Goal: Check status: Check status

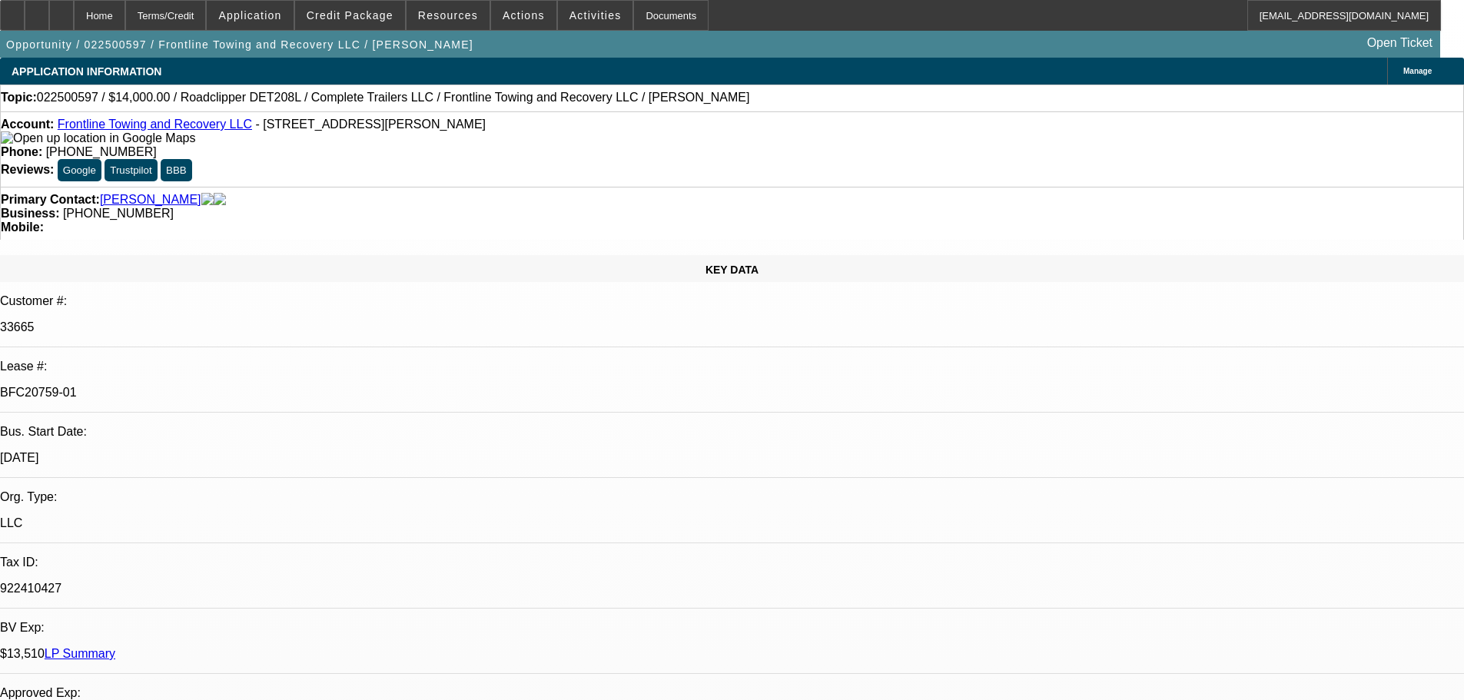
select select "0"
select select "2"
select select "0"
select select "6"
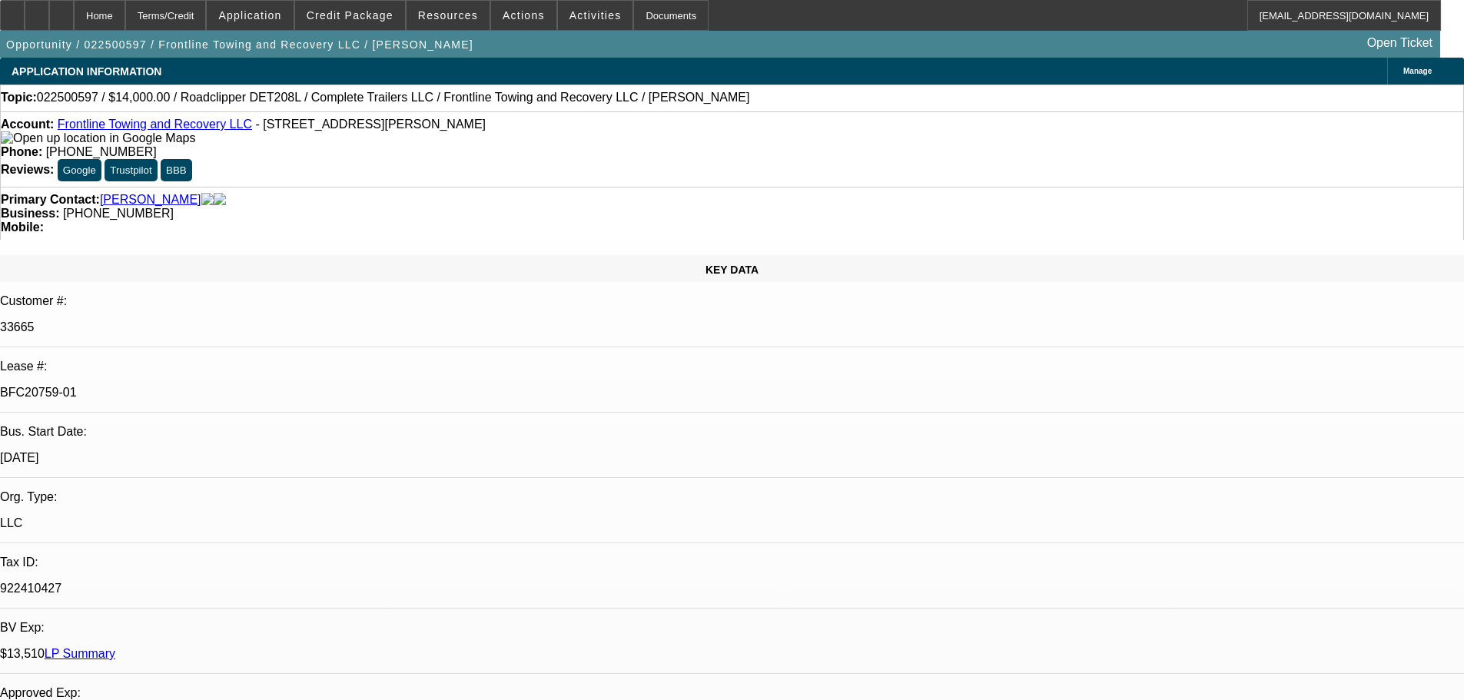
select select "0"
select select "2"
select select "0"
select select "6"
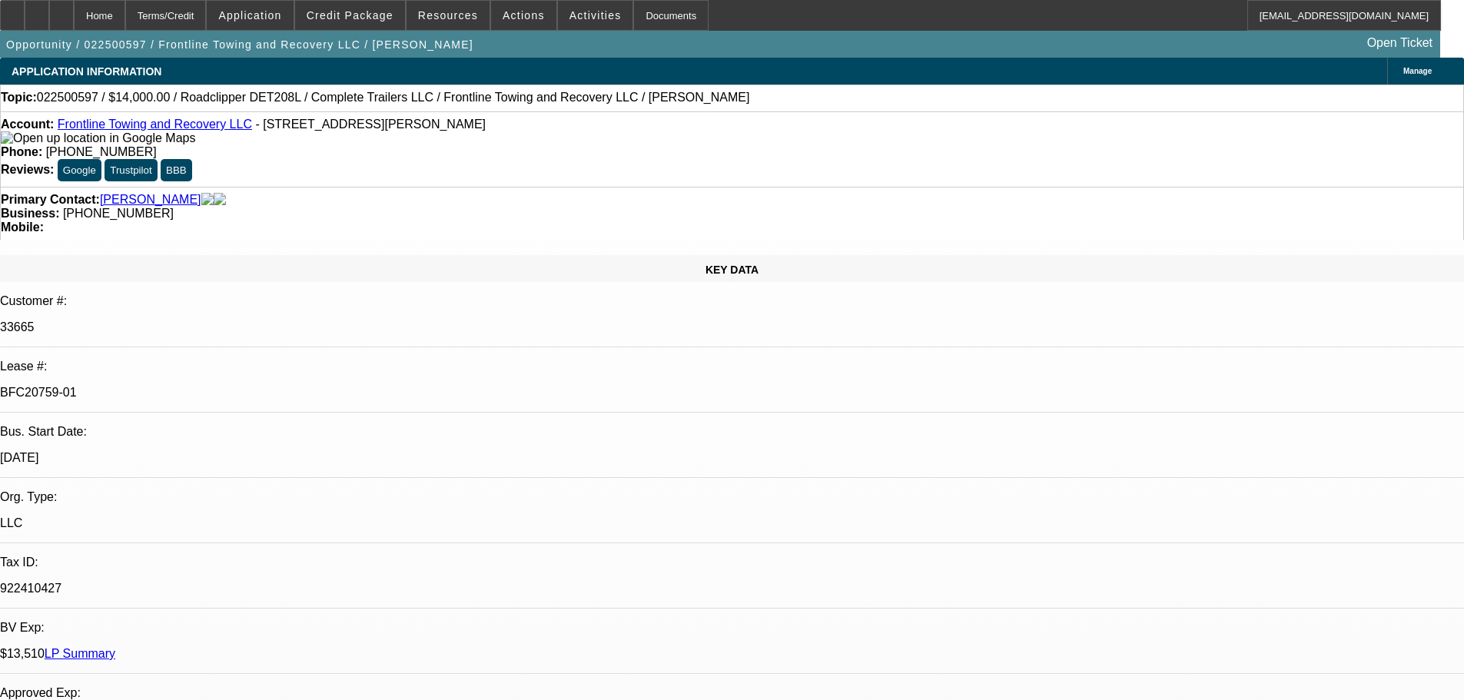
select select "0"
select select "2"
select select "0.1"
select select "4"
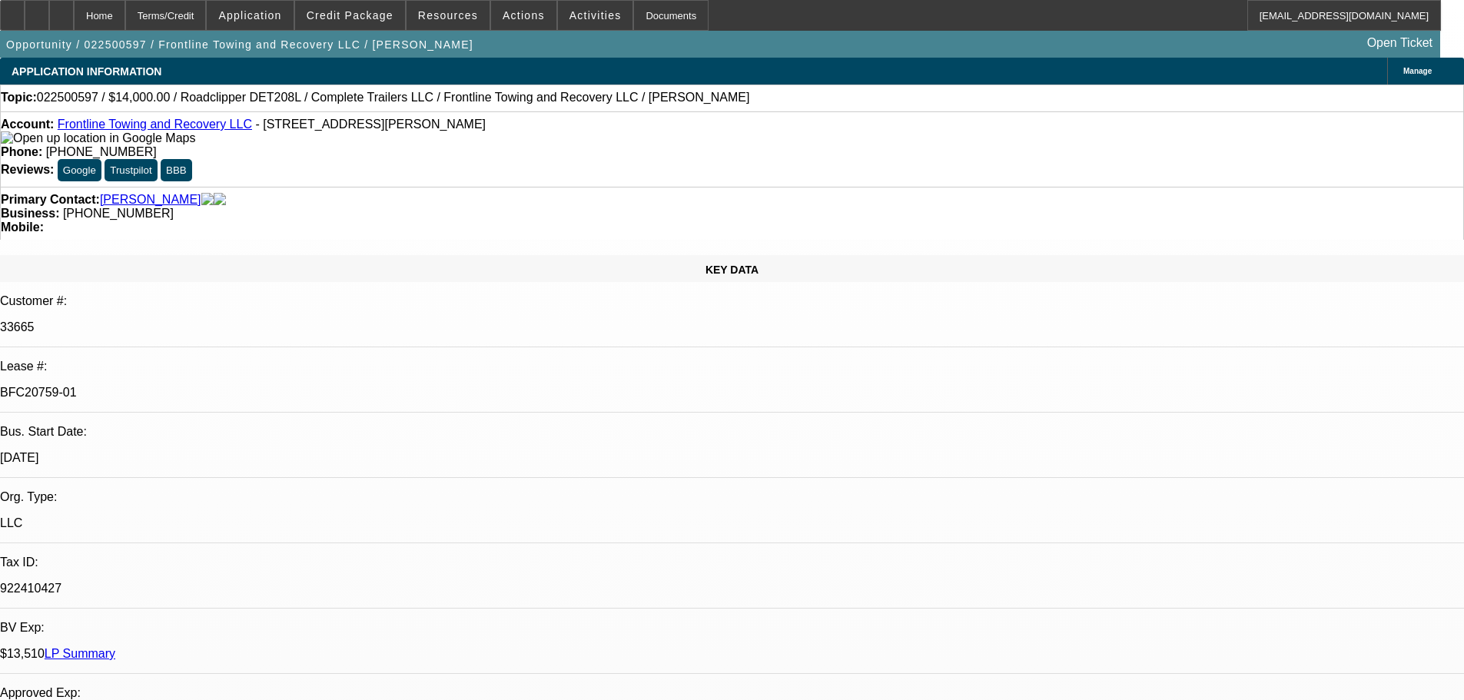
select select "0"
select select "2"
select select "0.1"
select select "4"
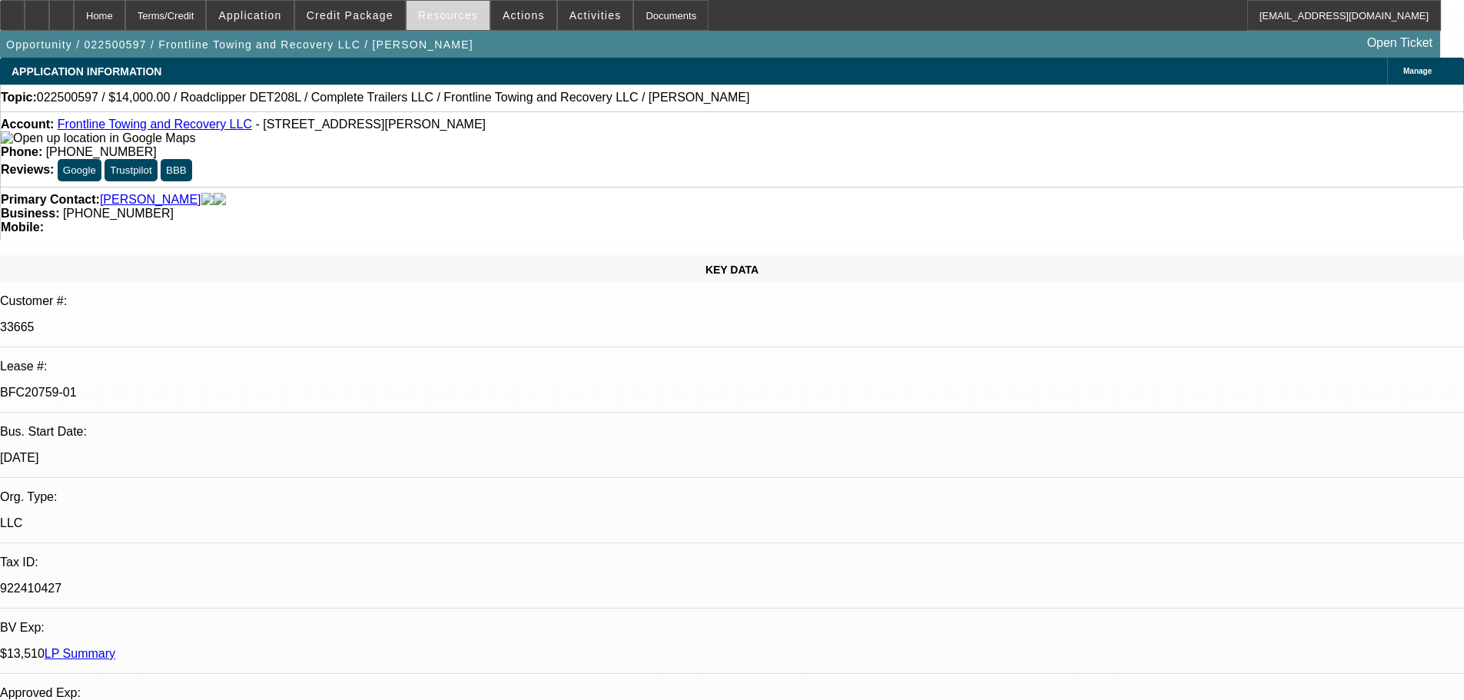
click at [475, 7] on span at bounding box center [447, 15] width 83 height 37
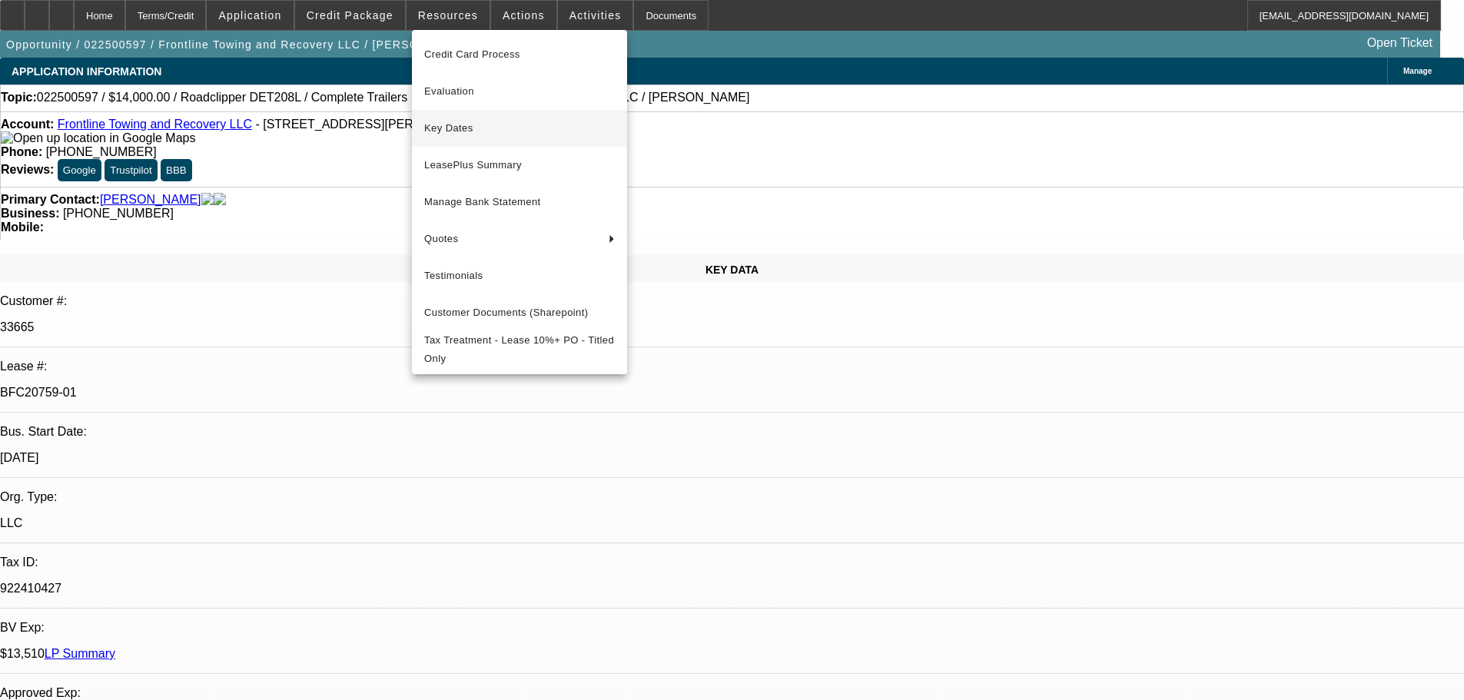
click at [462, 121] on span "Key Dates" at bounding box center [519, 128] width 191 height 18
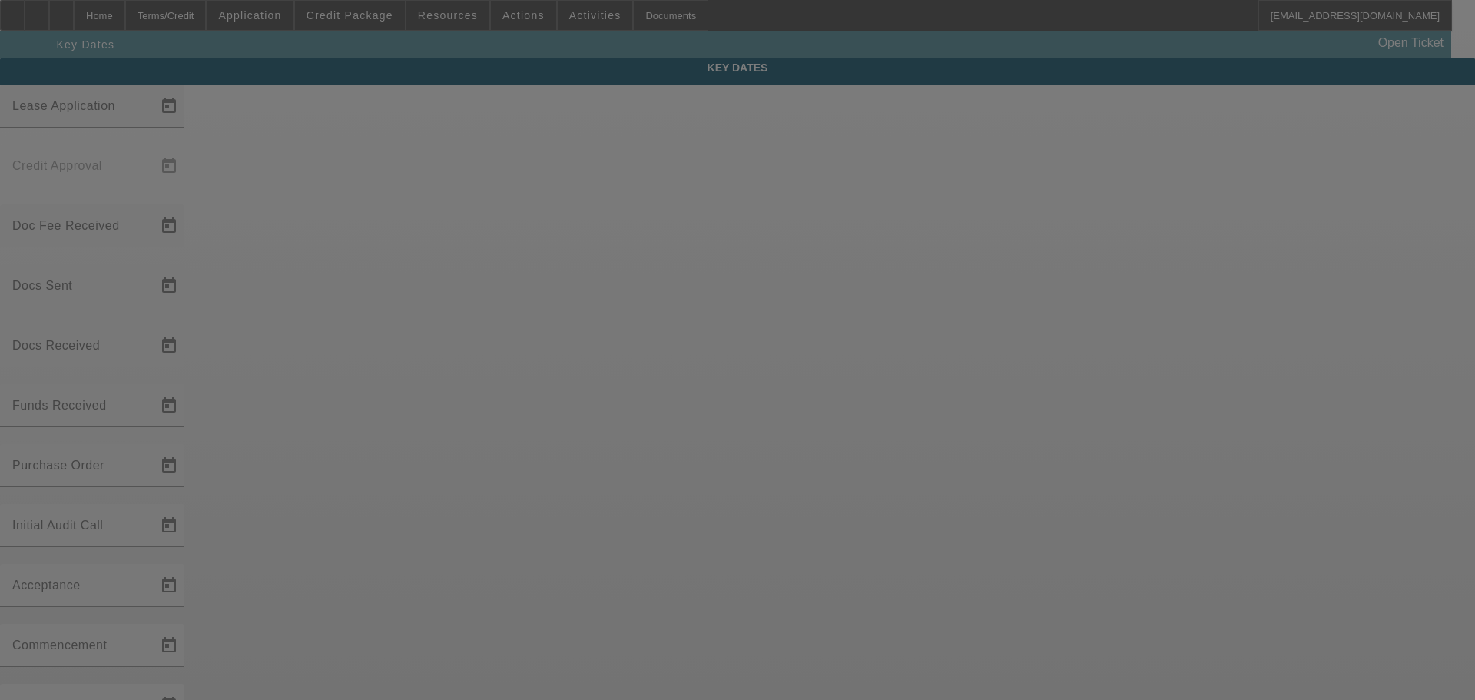
type input "[DATE]"
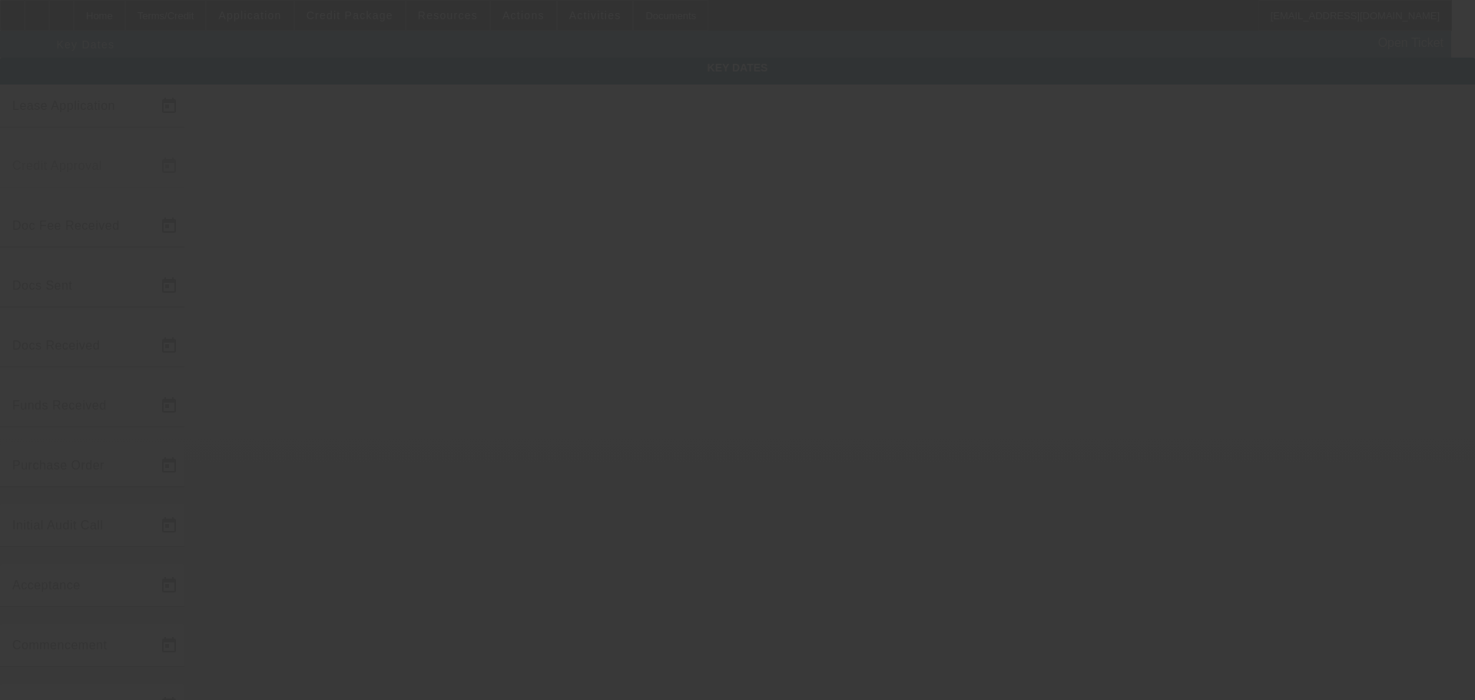
type input "[DATE]"
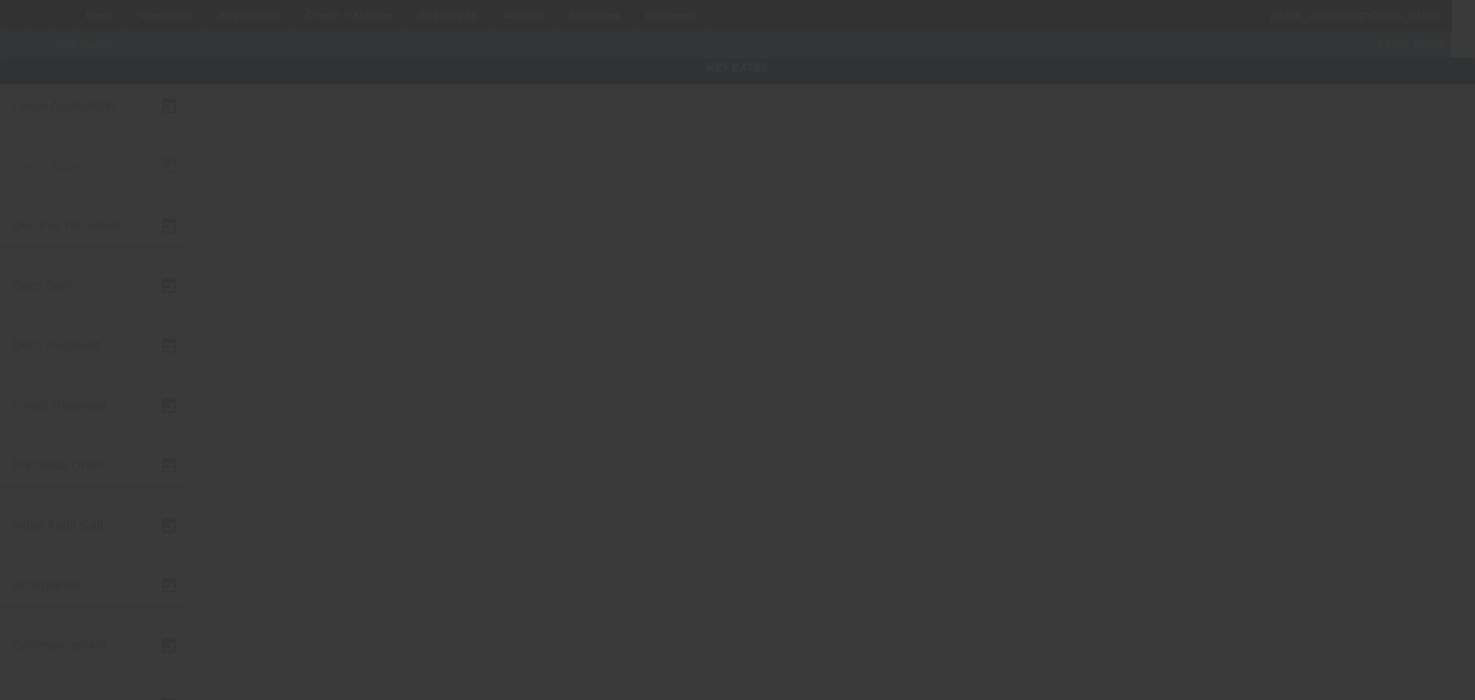
type input "[DATE]"
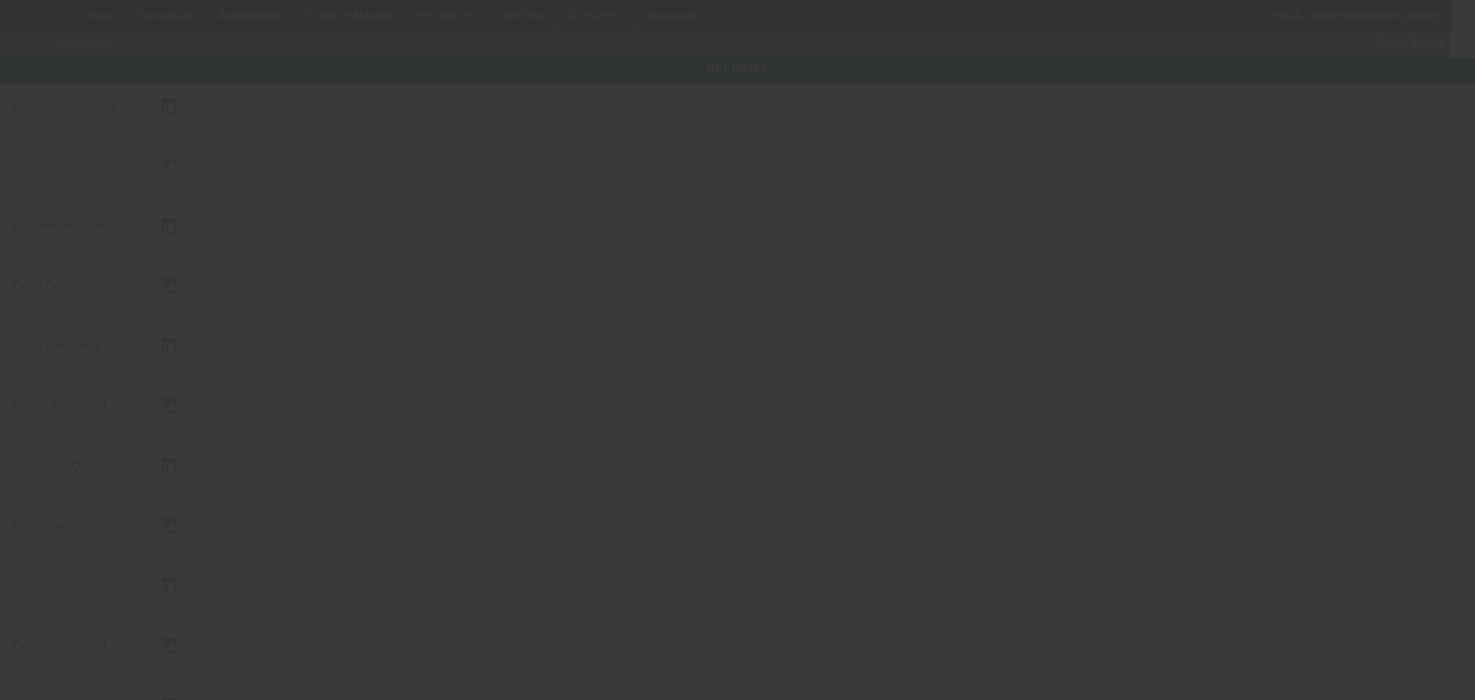
type input "[DATE]"
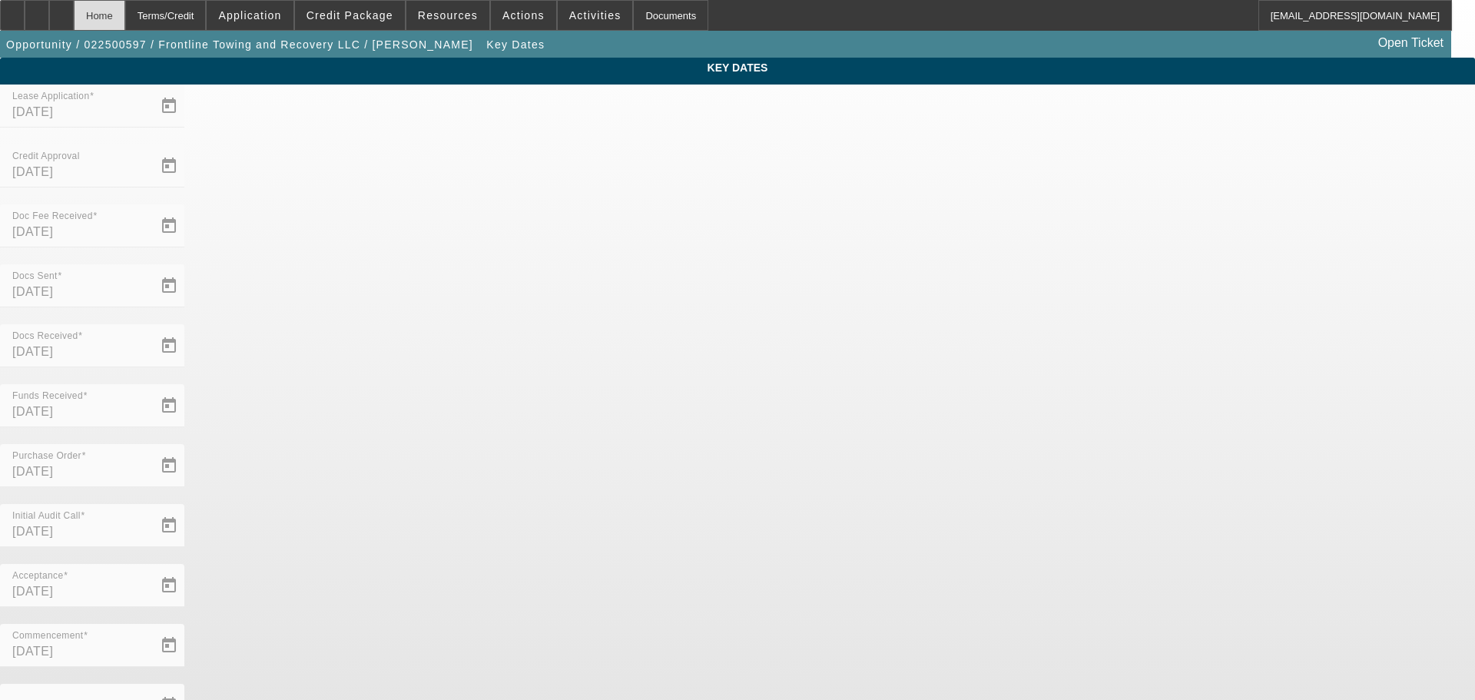
click at [125, 21] on div "Home" at bounding box center [99, 15] width 51 height 31
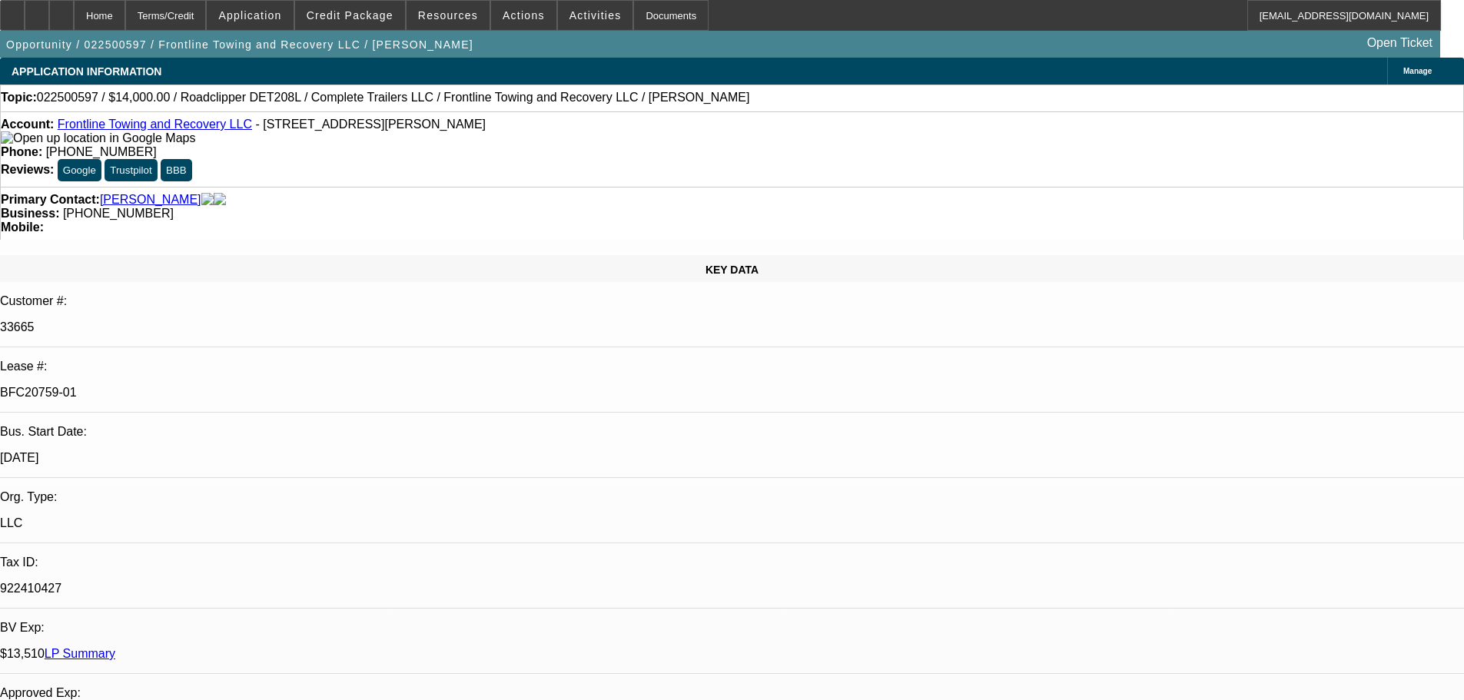
select select "0"
select select "2"
select select "0"
select select "6"
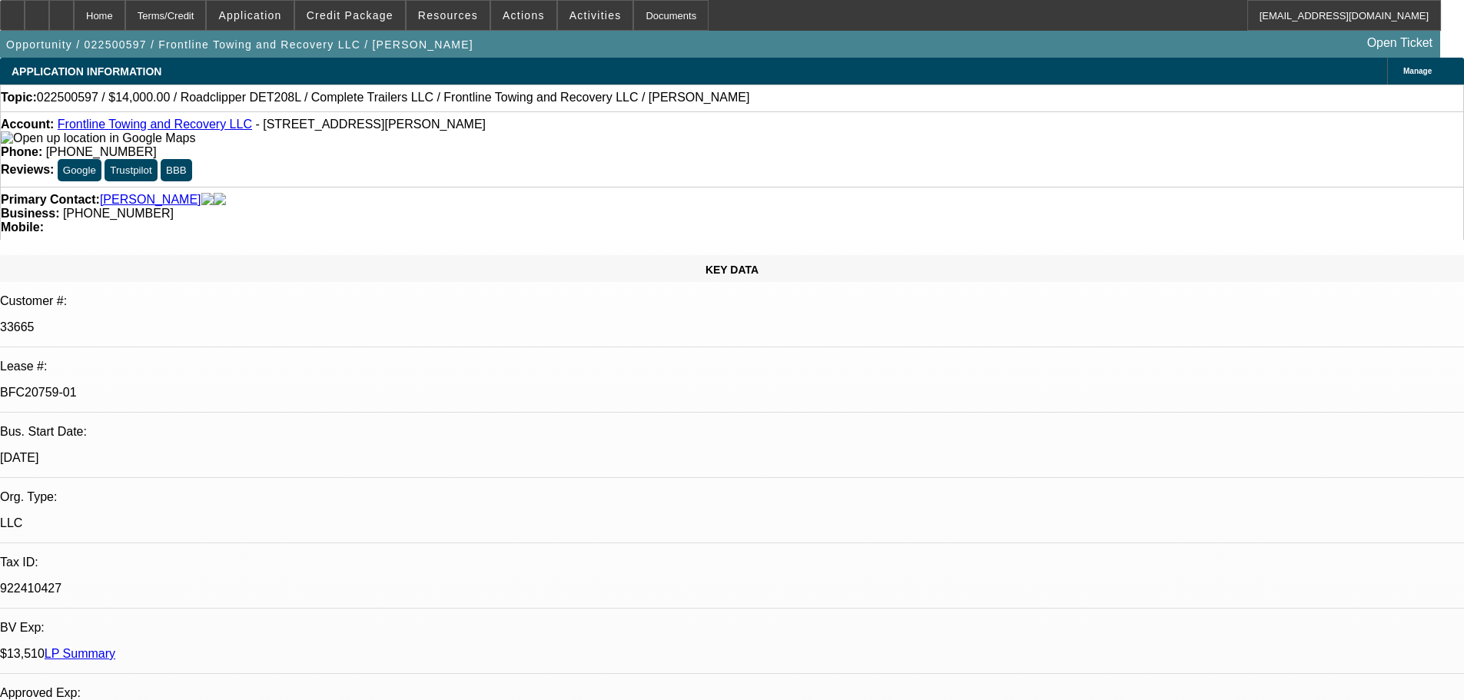
select select "0"
select select "2"
select select "0"
select select "6"
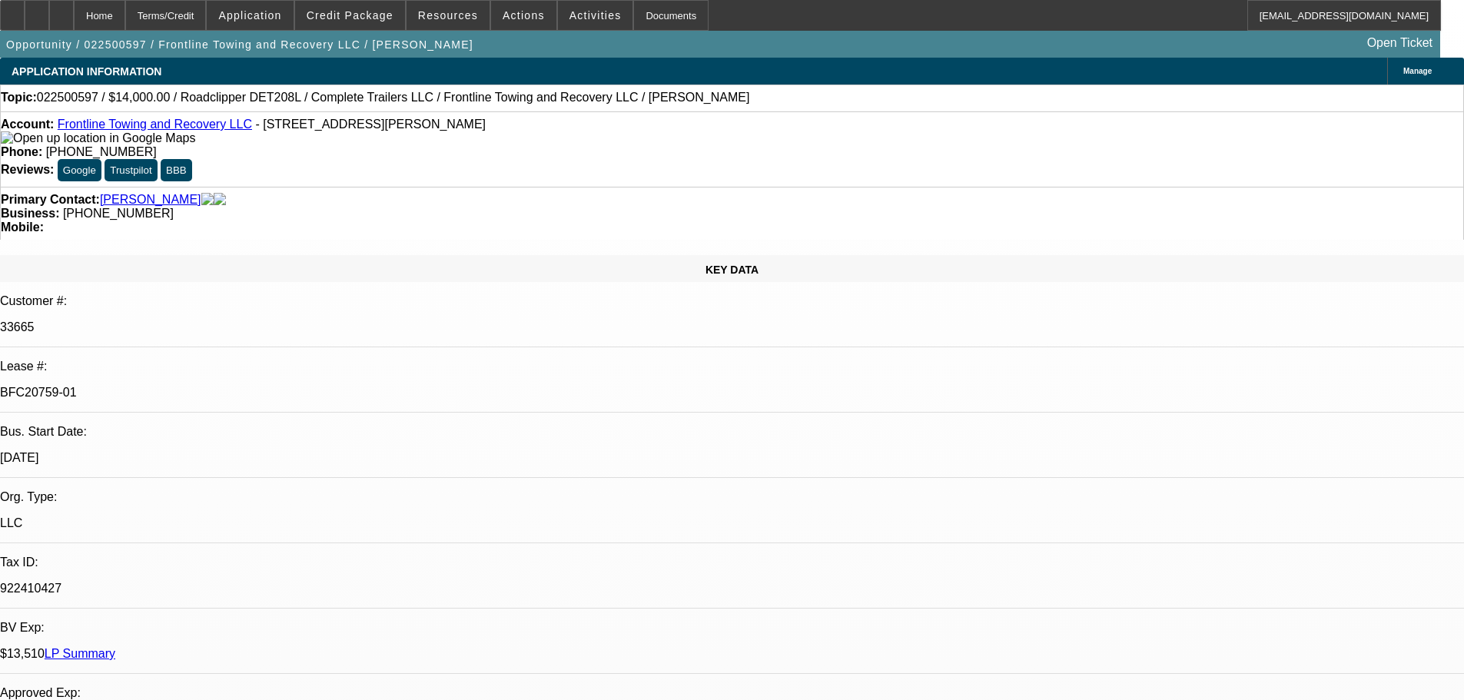
select select "0"
select select "2"
select select "0.1"
select select "4"
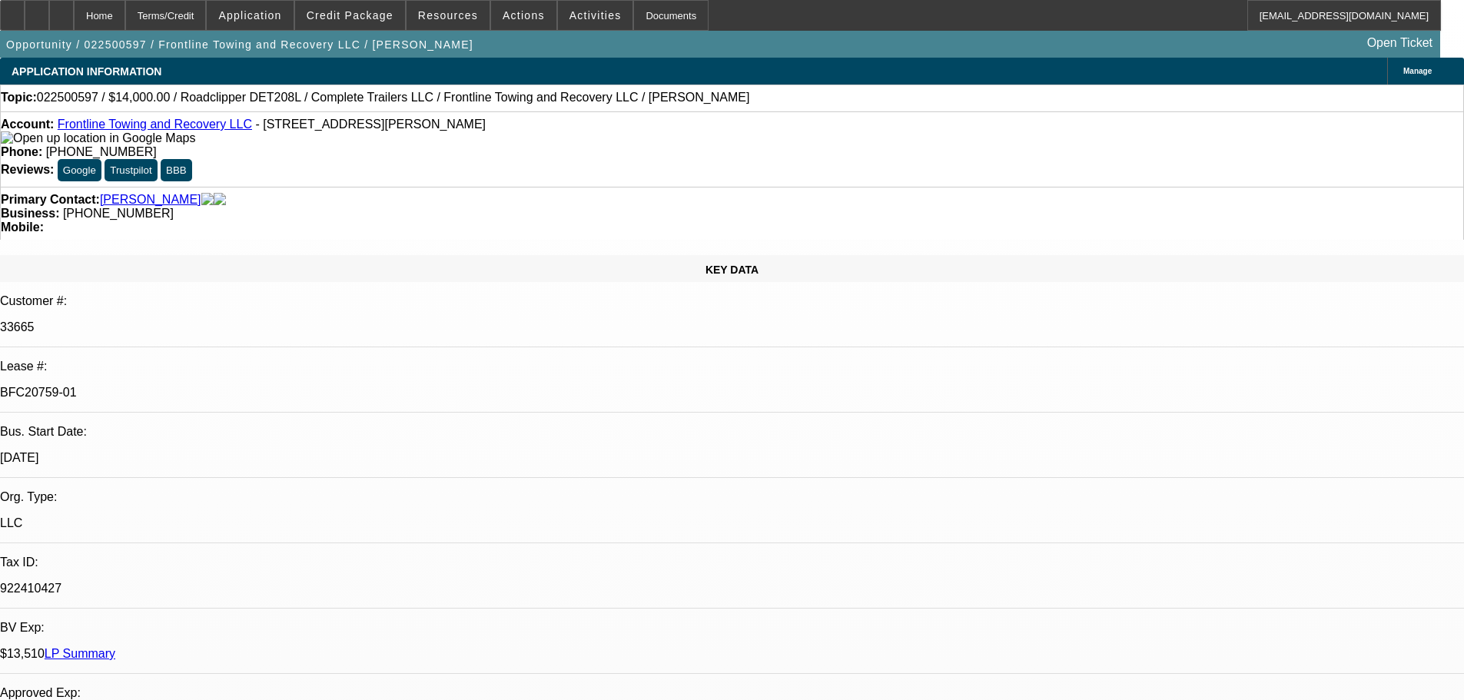
select select "0"
select select "2"
select select "0.1"
select select "4"
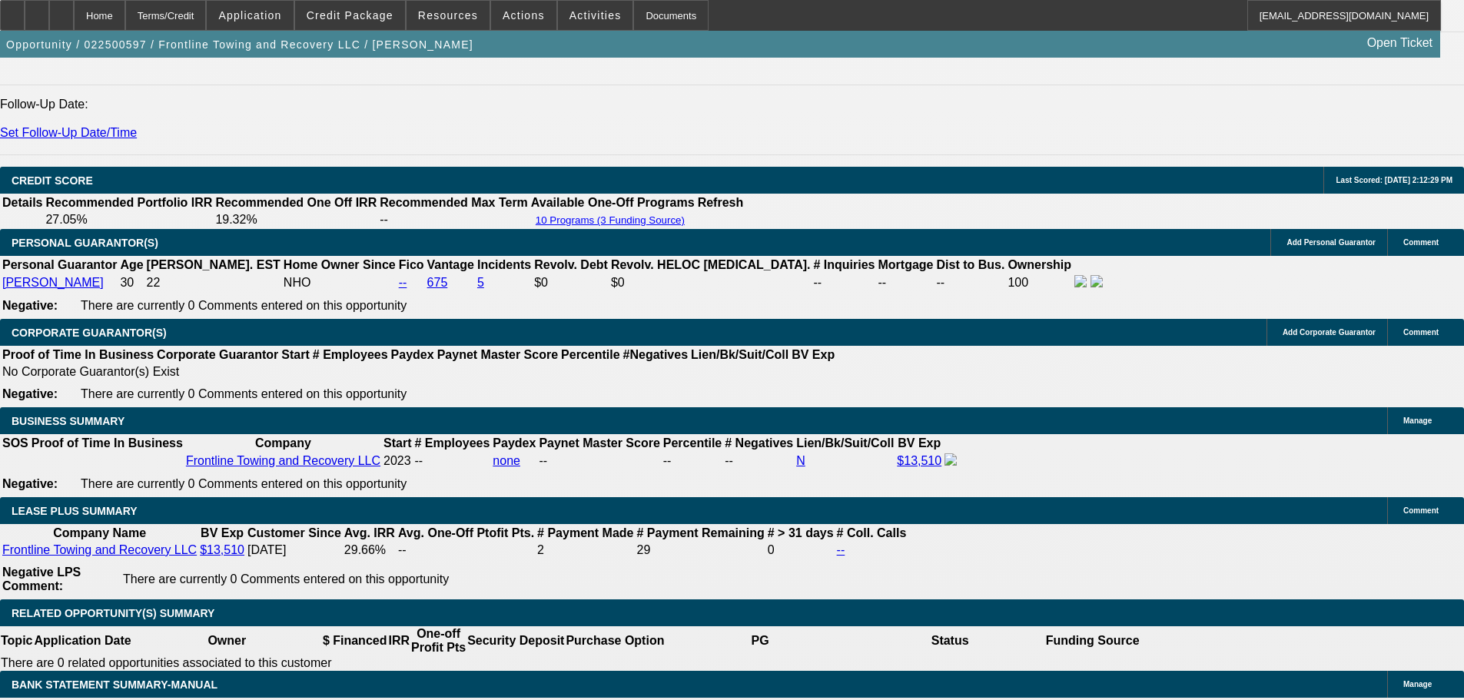
scroll to position [2305, 0]
